Goal: Task Accomplishment & Management: Complete application form

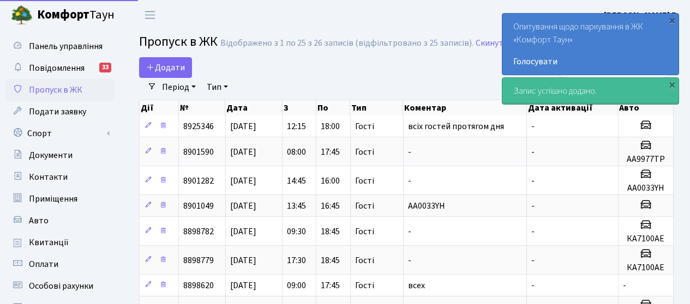
select select "25"
click at [161, 65] on span "Додати" at bounding box center [165, 68] width 39 height 12
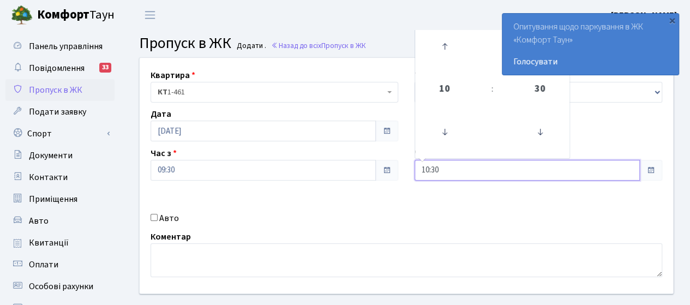
drag, startPoint x: 429, startPoint y: 171, endPoint x: 334, endPoint y: 165, distance: 94.5
click at [334, 165] on div "Квартира <b>КТ</b>&nbsp;&nbsp;&nbsp;&nbsp;1-461 КТ 1-461 Тип - Доставка Таксі Г…" at bounding box center [406, 176] width 550 height 236
type input "19:00"
click at [165, 224] on label "Авто" at bounding box center [169, 218] width 20 height 13
click at [158, 221] on input "Авто" at bounding box center [154, 217] width 7 height 7
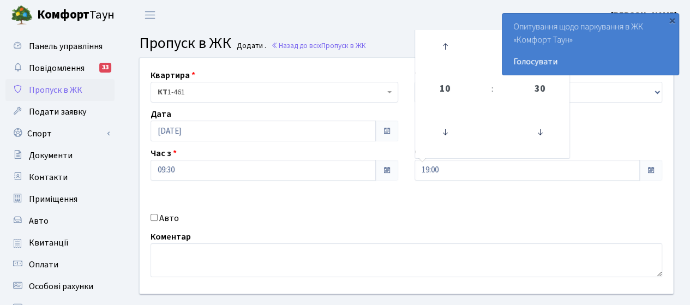
checkbox input "true"
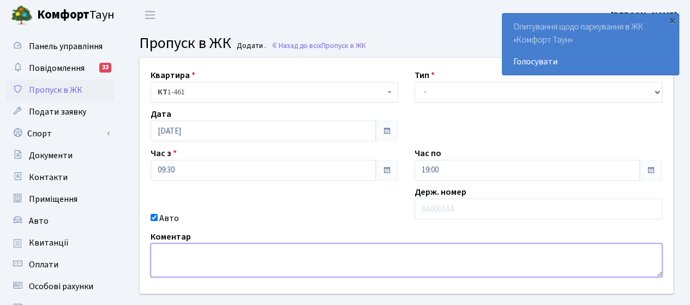
click at [166, 250] on textarea at bounding box center [406, 260] width 511 height 34
type textarea "всіх гостей протягом дня"
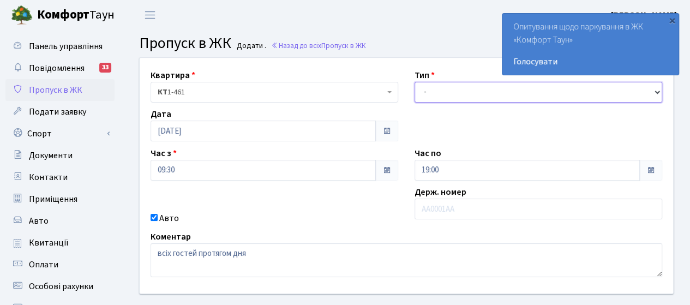
drag, startPoint x: 466, startPoint y: 91, endPoint x: 466, endPoint y: 100, distance: 8.7
click at [466, 92] on select "- Доставка Таксі Гості Сервіс" at bounding box center [538, 92] width 248 height 21
select select "3"
click at [414, 82] on select "- Доставка Таксі Гості Сервіс" at bounding box center [538, 92] width 248 height 21
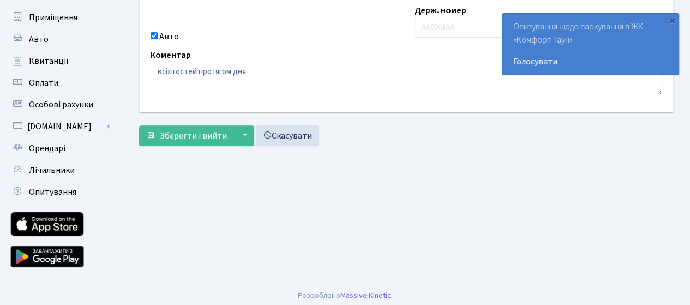
scroll to position [186, 0]
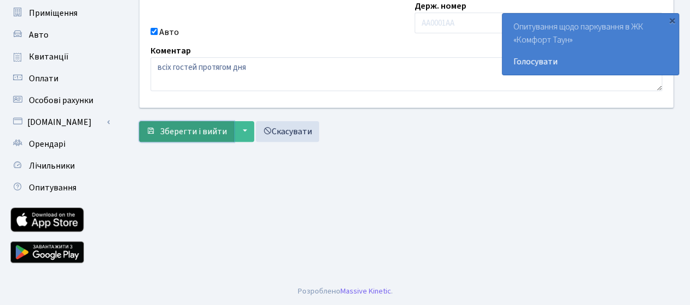
click at [196, 127] on span "Зберегти і вийти" at bounding box center [193, 131] width 67 height 12
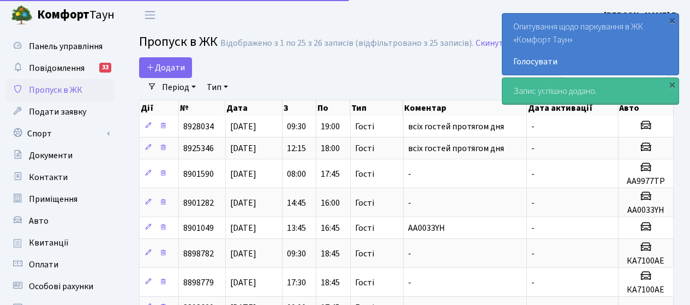
select select "25"
